Goal: Task Accomplishment & Management: Complete application form

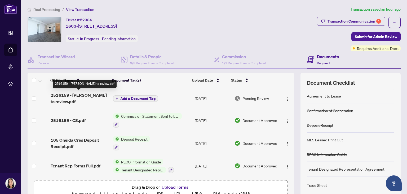
click at [79, 96] on span "2516159 - [PERSON_NAME] to review.pdf" at bounding box center [80, 98] width 58 height 13
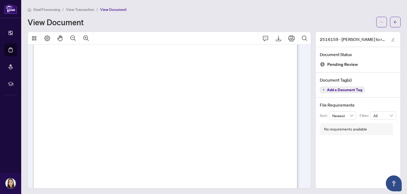
scroll to position [209, 0]
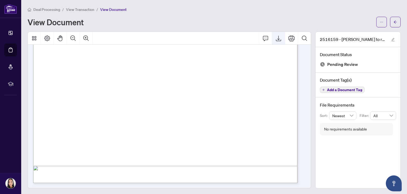
click at [277, 37] on icon "Export" at bounding box center [278, 38] width 6 height 6
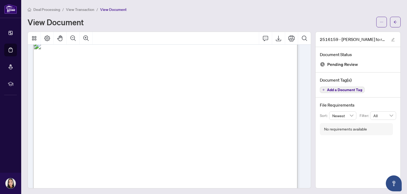
scroll to position [0, 0]
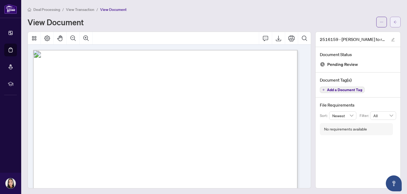
click at [396, 24] on button "button" at bounding box center [395, 22] width 11 height 11
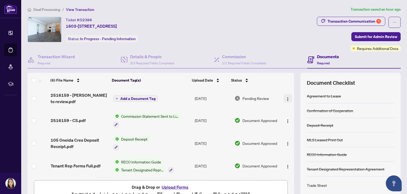
click at [286, 98] on img "button" at bounding box center [288, 99] width 4 height 4
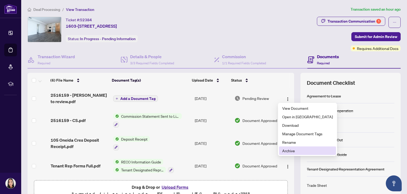
click at [292, 150] on span "Archive" at bounding box center [307, 150] width 51 height 6
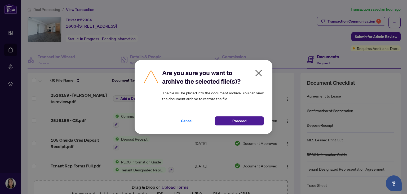
click at [267, 67] on div "Are you sure you want to archive the selected file(s)? The file will be placed …" at bounding box center [204, 97] width 138 height 74
click at [355, 20] on div "Are you sure you want to archive the selected file(s)? The file will be placed …" at bounding box center [203, 97] width 407 height 194
click at [259, 71] on icon "close" at bounding box center [259, 73] width 8 height 8
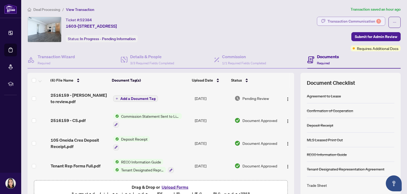
click at [339, 19] on div "Transaction Communication 1" at bounding box center [355, 21] width 54 height 8
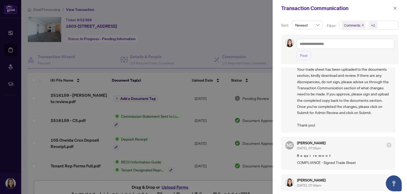
scroll to position [42, 0]
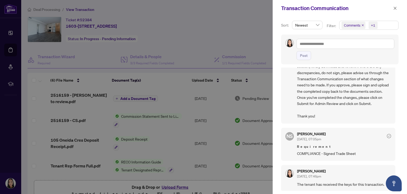
click at [213, 32] on div at bounding box center [203, 97] width 407 height 194
drag, startPoint x: 232, startPoint y: 37, endPoint x: 239, endPoint y: 37, distance: 7.2
click at [232, 37] on div at bounding box center [203, 97] width 407 height 194
click at [393, 8] on icon "close" at bounding box center [395, 8] width 4 height 4
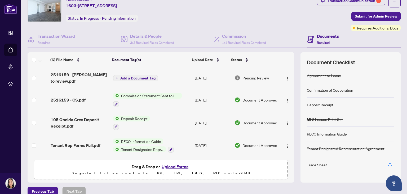
scroll to position [28, 0]
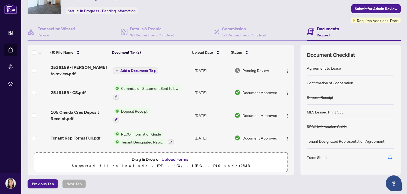
click at [174, 159] on button "Upload Forms" at bounding box center [175, 158] width 30 height 7
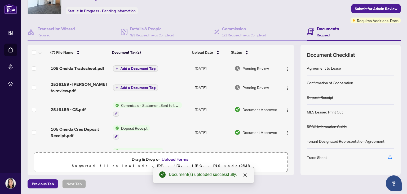
scroll to position [0, 0]
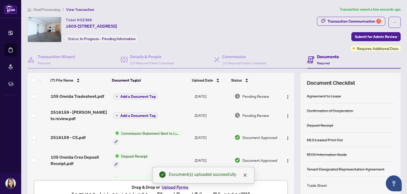
click at [135, 94] on span "Add a Document Tag" at bounding box center [137, 96] width 35 height 4
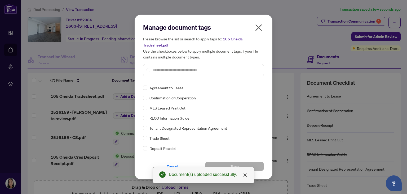
click at [165, 137] on span "Trade Sheet" at bounding box center [160, 138] width 20 height 6
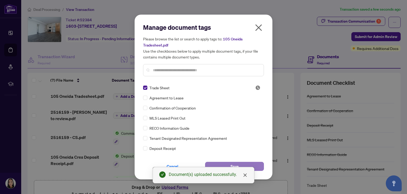
click at [248, 165] on button "Save" at bounding box center [234, 165] width 59 height 9
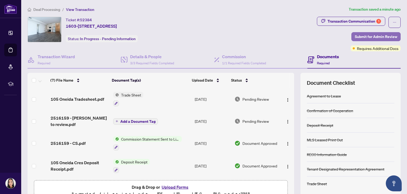
click at [378, 35] on span "Submit for Admin Review" at bounding box center [376, 36] width 42 height 8
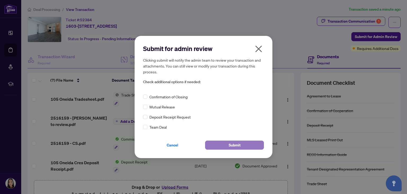
drag, startPoint x: 239, startPoint y: 143, endPoint x: 245, endPoint y: 141, distance: 7.0
click at [239, 143] on span "Submit" at bounding box center [235, 145] width 12 height 8
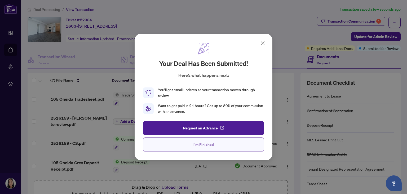
click at [212, 144] on span "I'm Finished" at bounding box center [204, 144] width 20 height 8
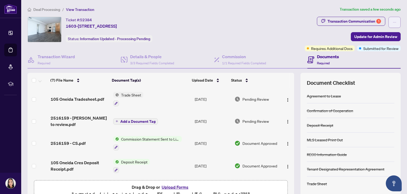
click at [393, 19] on span "button" at bounding box center [395, 22] width 4 height 8
click at [376, 33] on span "Transaction Permissions" at bounding box center [372, 34] width 41 height 6
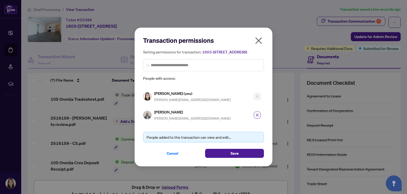
click at [262, 37] on icon "close" at bounding box center [259, 40] width 8 height 8
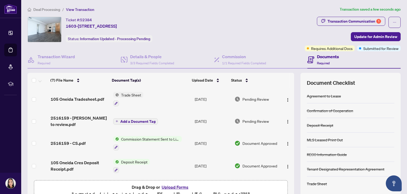
drag, startPoint x: 265, startPoint y: 23, endPoint x: 231, endPoint y: 12, distance: 35.4
click at [265, 23] on div "Ticket #: 52384 [STREET_ADDRESS] Status: Information Updated - Processing Pendi…" at bounding box center [165, 29] width 275 height 25
